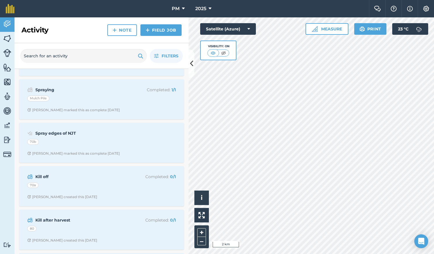
scroll to position [211, 0]
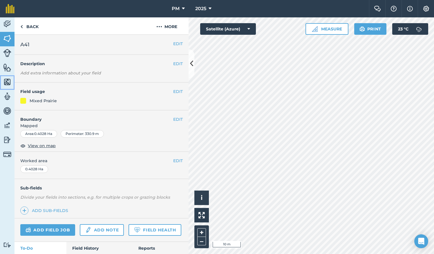
click at [4, 82] on img at bounding box center [7, 82] width 8 height 9
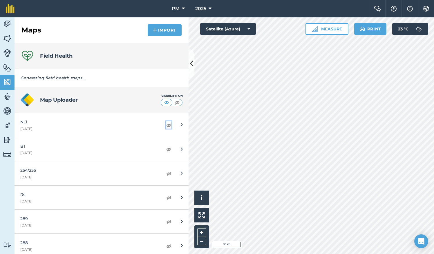
click at [166, 125] on img at bounding box center [168, 125] width 5 height 7
click at [166, 148] on img at bounding box center [168, 149] width 5 height 7
click at [166, 173] on img at bounding box center [168, 173] width 5 height 7
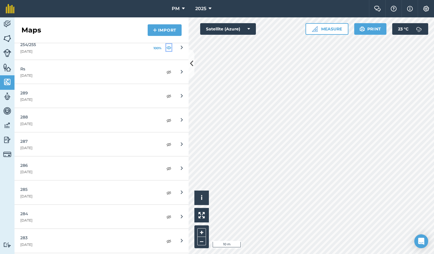
scroll to position [256, 0]
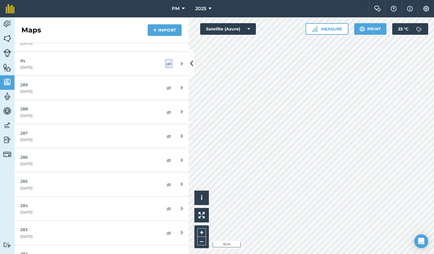
click at [166, 64] on img at bounding box center [168, 63] width 5 height 7
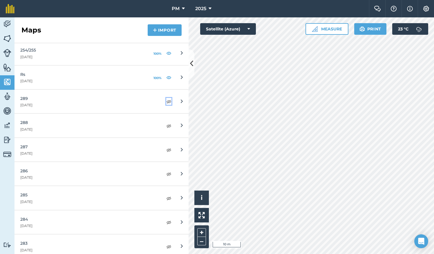
click at [166, 100] on img at bounding box center [168, 101] width 5 height 7
click at [166, 125] on img at bounding box center [168, 125] width 5 height 7
click at [166, 149] on img at bounding box center [168, 149] width 5 height 7
click at [166, 172] on img at bounding box center [168, 173] width 5 height 7
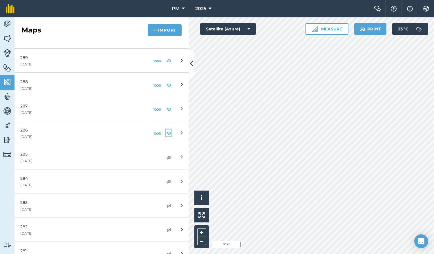
scroll to position [288, 0]
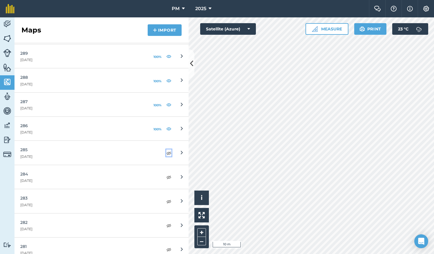
click at [166, 152] on img at bounding box center [168, 153] width 5 height 7
click at [166, 176] on img at bounding box center [168, 177] width 5 height 7
click at [166, 202] on img at bounding box center [168, 201] width 5 height 7
click at [166, 174] on img at bounding box center [168, 176] width 5 height 7
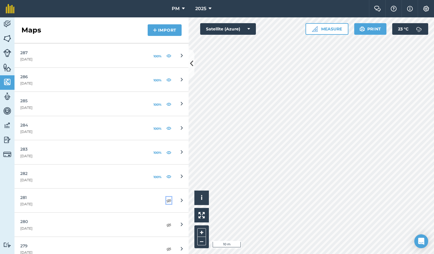
click at [166, 200] on img at bounding box center [168, 200] width 5 height 7
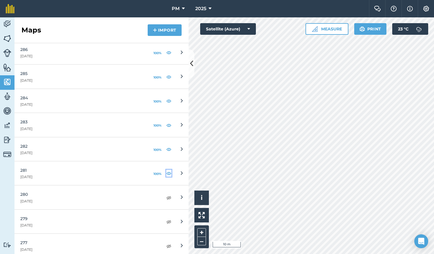
scroll to position [369, 0]
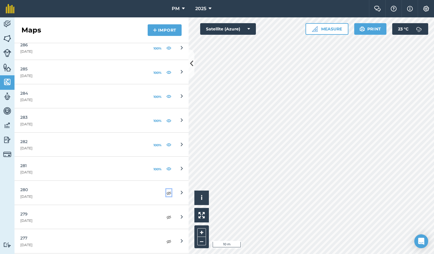
click at [166, 192] on img at bounding box center [168, 193] width 5 height 7
click at [166, 216] on img at bounding box center [168, 217] width 5 height 7
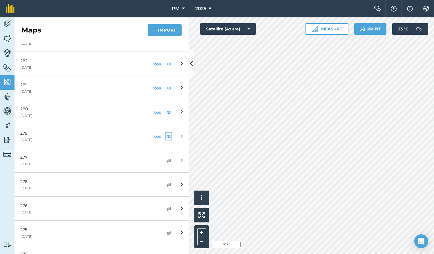
scroll to position [457, 0]
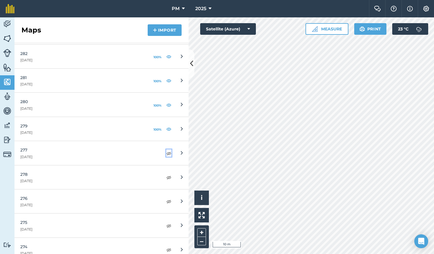
click at [166, 151] on img at bounding box center [168, 153] width 5 height 7
click at [166, 174] on img at bounding box center [168, 177] width 5 height 7
click at [166, 200] on img at bounding box center [168, 201] width 5 height 7
click at [166, 224] on img at bounding box center [168, 225] width 5 height 7
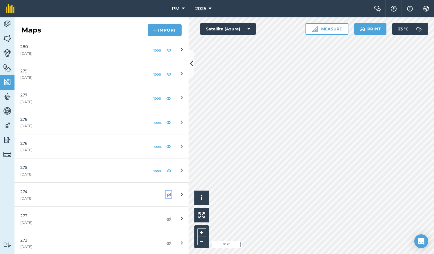
click at [166, 192] on img at bounding box center [168, 194] width 5 height 7
click at [166, 216] on img at bounding box center [168, 219] width 5 height 7
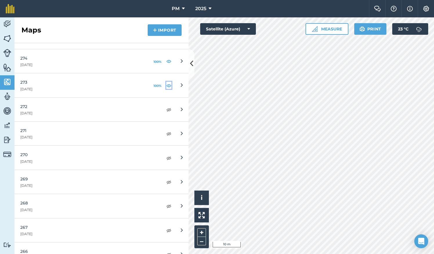
scroll to position [646, 0]
click at [166, 228] on img at bounding box center [168, 230] width 5 height 7
click at [166, 202] on img at bounding box center [168, 205] width 5 height 7
click at [166, 178] on img at bounding box center [168, 181] width 5 height 7
click at [166, 155] on img at bounding box center [168, 157] width 5 height 7
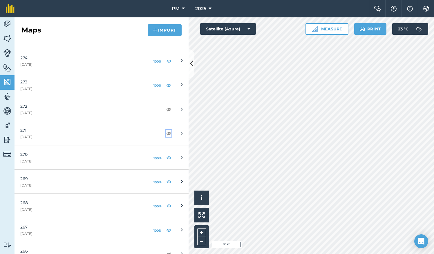
click at [166, 130] on img at bounding box center [168, 133] width 5 height 7
click at [166, 106] on img at bounding box center [168, 109] width 5 height 7
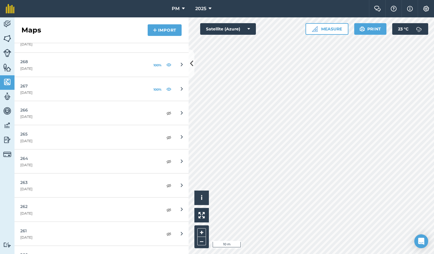
scroll to position [788, 0]
click at [166, 109] on img at bounding box center [168, 112] width 5 height 7
click at [166, 133] on img at bounding box center [168, 136] width 5 height 7
click at [166, 157] on img at bounding box center [168, 160] width 5 height 7
click at [166, 182] on img at bounding box center [168, 184] width 5 height 7
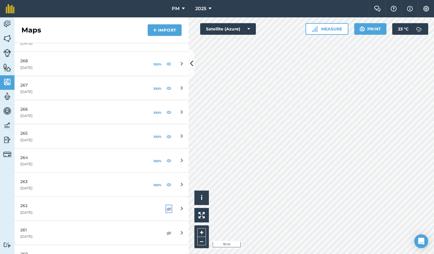
click at [166, 206] on img at bounding box center [168, 208] width 5 height 7
click at [166, 231] on img at bounding box center [168, 233] width 5 height 7
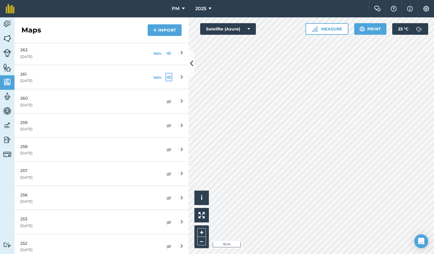
scroll to position [942, 0]
click at [166, 99] on img at bounding box center [168, 102] width 5 height 7
click at [166, 123] on img at bounding box center [168, 126] width 5 height 7
click at [166, 147] on img at bounding box center [168, 150] width 5 height 7
click at [166, 172] on img at bounding box center [168, 175] width 5 height 7
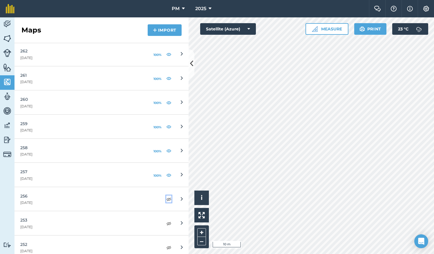
click at [166, 196] on img at bounding box center [168, 199] width 5 height 7
click at [166, 221] on img at bounding box center [168, 223] width 5 height 7
click at [166, 244] on img at bounding box center [168, 247] width 5 height 7
click at [192, 62] on icon at bounding box center [191, 64] width 3 height 10
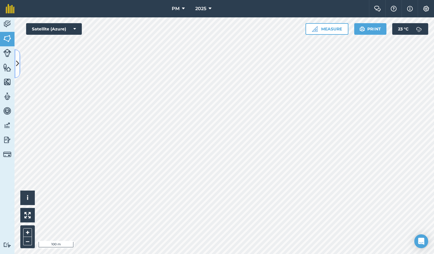
click at [16, 63] on icon at bounding box center [17, 64] width 3 height 10
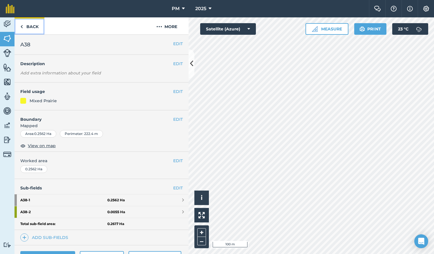
click at [21, 26] on img at bounding box center [21, 26] width 3 height 7
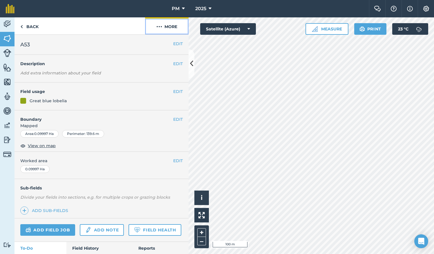
click at [163, 27] on button "More" at bounding box center [166, 25] width 43 height 17
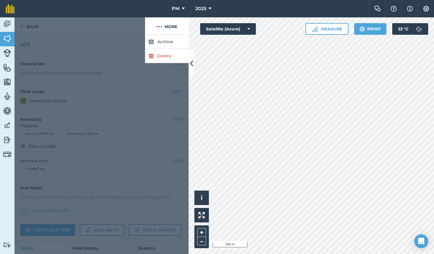
click at [131, 39] on div at bounding box center [101, 144] width 174 height 219
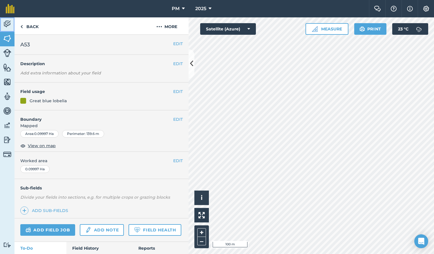
click at [4, 21] on img at bounding box center [7, 24] width 8 height 9
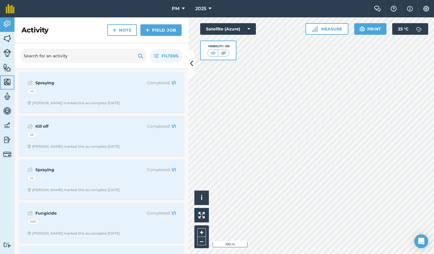
click at [7, 81] on img at bounding box center [7, 82] width 8 height 9
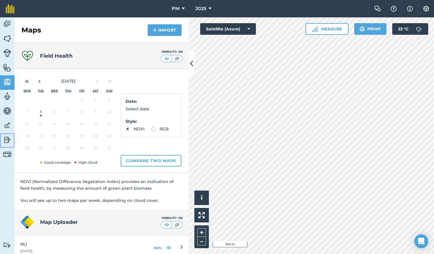
click at [8, 141] on img at bounding box center [7, 140] width 8 height 9
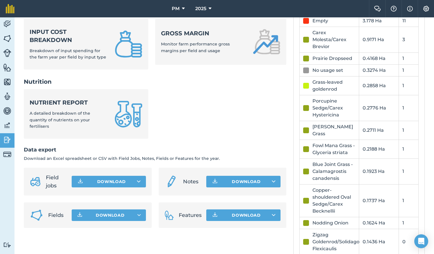
scroll to position [238, 0]
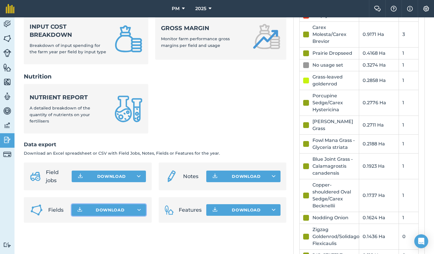
click at [115, 207] on span "Download" at bounding box center [110, 210] width 29 height 6
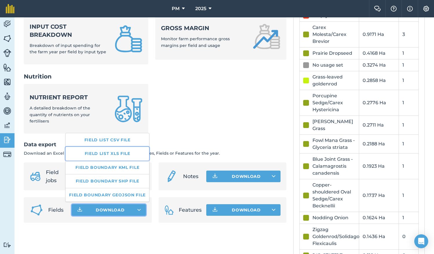
click at [108, 154] on link "Field list XLS file" at bounding box center [106, 153] width 83 height 13
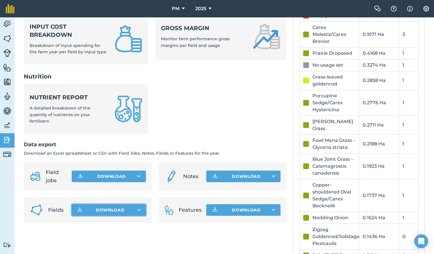
click at [249, 78] on h2 "Nutrition" at bounding box center [155, 76] width 262 height 8
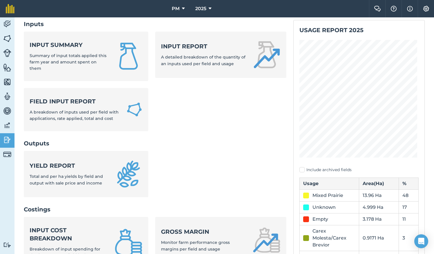
scroll to position [0, 0]
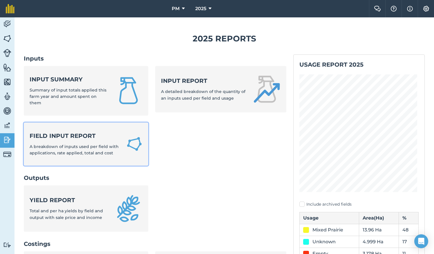
click at [57, 138] on strong "Field Input Report" at bounding box center [75, 136] width 90 height 8
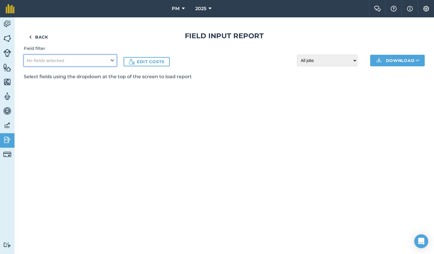
click at [108, 61] on button "No fields selected" at bounding box center [70, 61] width 93 height 12
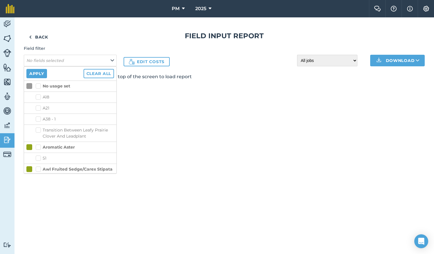
click at [127, 36] on h1 "Field Input Report" at bounding box center [224, 35] width 400 height 9
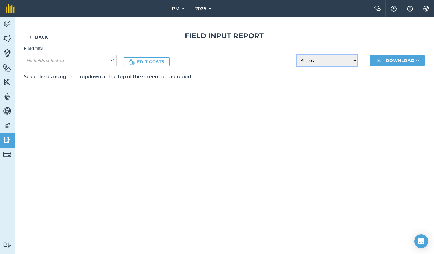
click at [354, 61] on select "All jobs Incomplete jobs Complete jobs" at bounding box center [327, 61] width 60 height 12
click at [309, 115] on div "Back Field Input Report Field filter No fields selected Edit costs All jobs Inc…" at bounding box center [223, 135] width 419 height 237
click at [351, 60] on select "All jobs Incomplete jobs Complete jobs" at bounding box center [327, 61] width 60 height 12
select select "todo"
click at [297, 55] on select "All jobs Incomplete jobs Complete jobs" at bounding box center [327, 61] width 60 height 12
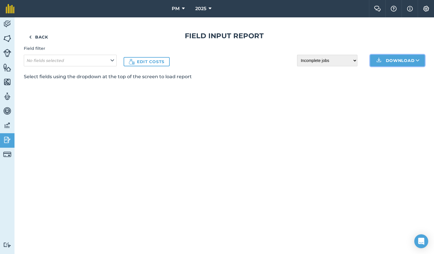
click at [378, 60] on img at bounding box center [378, 60] width 7 height 7
click at [387, 82] on link "XLS" at bounding box center [397, 86] width 53 height 13
click at [241, 69] on div "Back Field Input Report Field filter No fields selected Edit costs All jobs Inc…" at bounding box center [224, 55] width 400 height 49
click at [8, 112] on img at bounding box center [7, 111] width 8 height 9
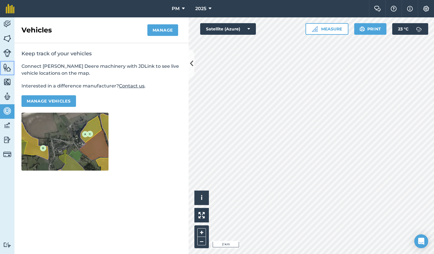
click at [8, 67] on img at bounding box center [7, 67] width 8 height 9
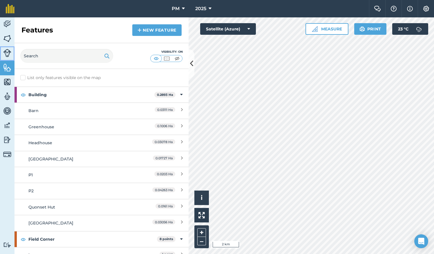
click at [6, 52] on img at bounding box center [7, 53] width 8 height 8
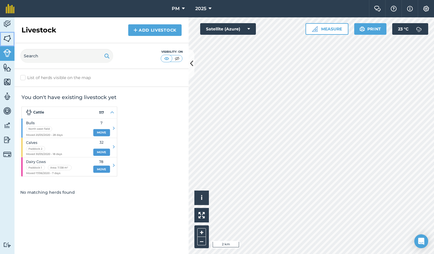
click at [6, 39] on img at bounding box center [7, 38] width 8 height 9
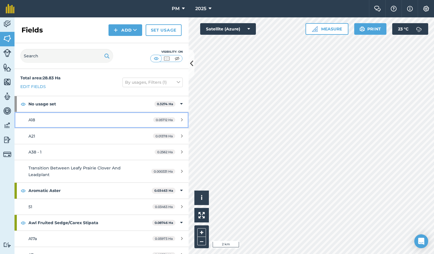
click at [33, 119] on span "A18" at bounding box center [31, 119] width 7 height 5
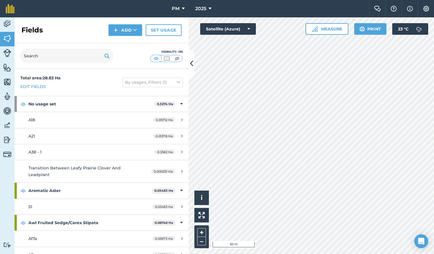
click at [365, 254] on html "PM 2025 Farm Chat Help Info Settings PM - 2025 Reproduced with the permission o…" at bounding box center [217, 127] width 434 height 254
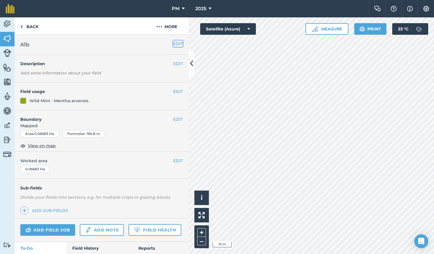
click at [173, 44] on button "EDIT" at bounding box center [178, 44] width 10 height 6
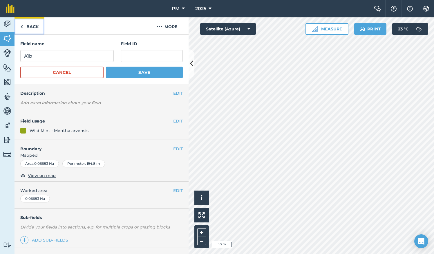
click at [21, 25] on img at bounding box center [21, 26] width 3 height 7
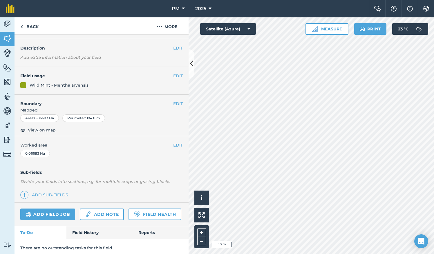
scroll to position [19, 0]
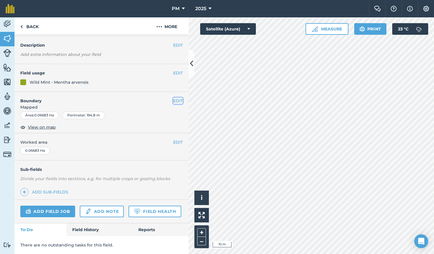
click at [173, 100] on button "EDIT" at bounding box center [178, 101] width 10 height 6
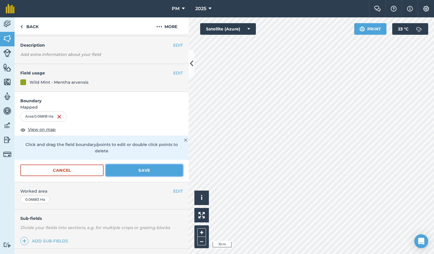
click at [150, 167] on button "Save" at bounding box center [144, 171] width 77 height 12
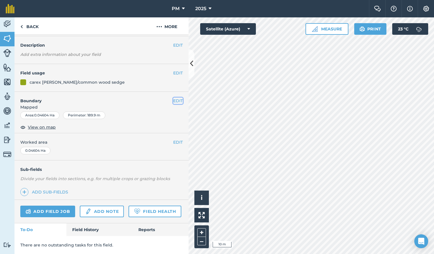
click at [173, 98] on button "EDIT" at bounding box center [178, 101] width 10 height 6
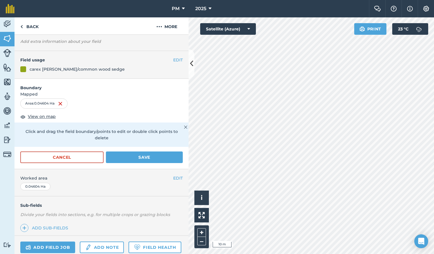
scroll to position [32, 0]
click at [147, 154] on button "Save" at bounding box center [144, 157] width 77 height 12
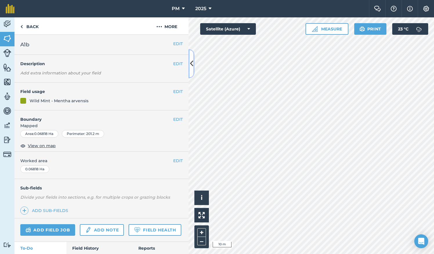
click at [192, 65] on icon at bounding box center [191, 64] width 3 height 10
